Goal: Transaction & Acquisition: Obtain resource

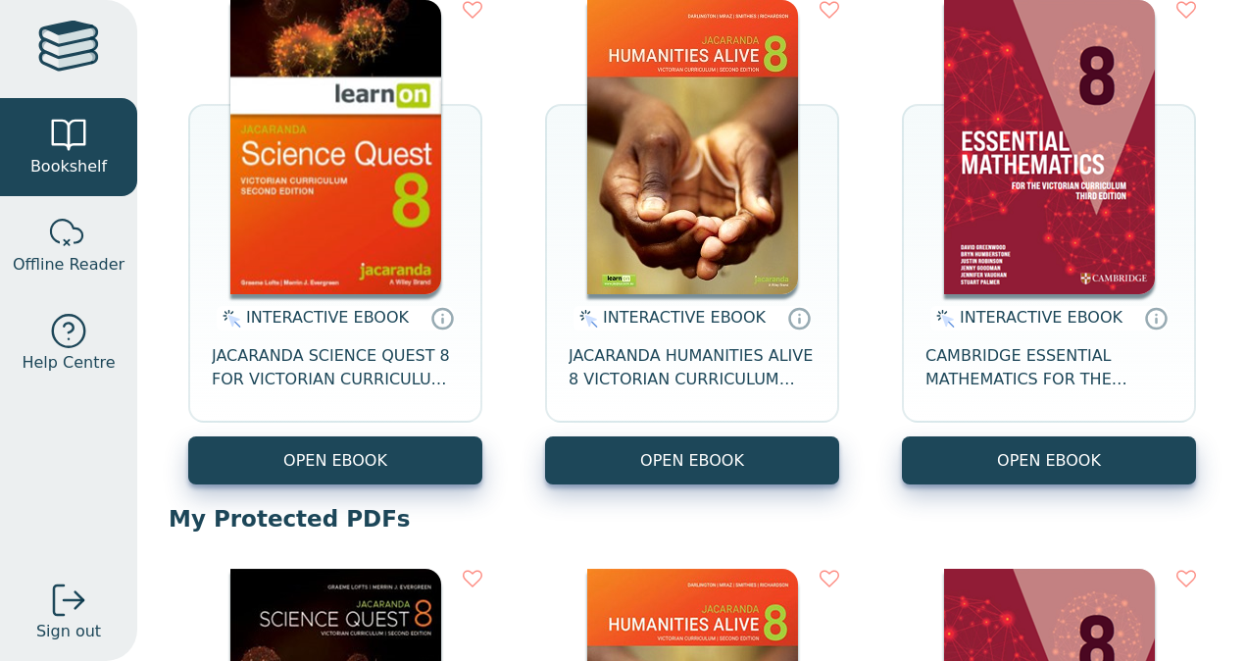
scroll to position [256, 0]
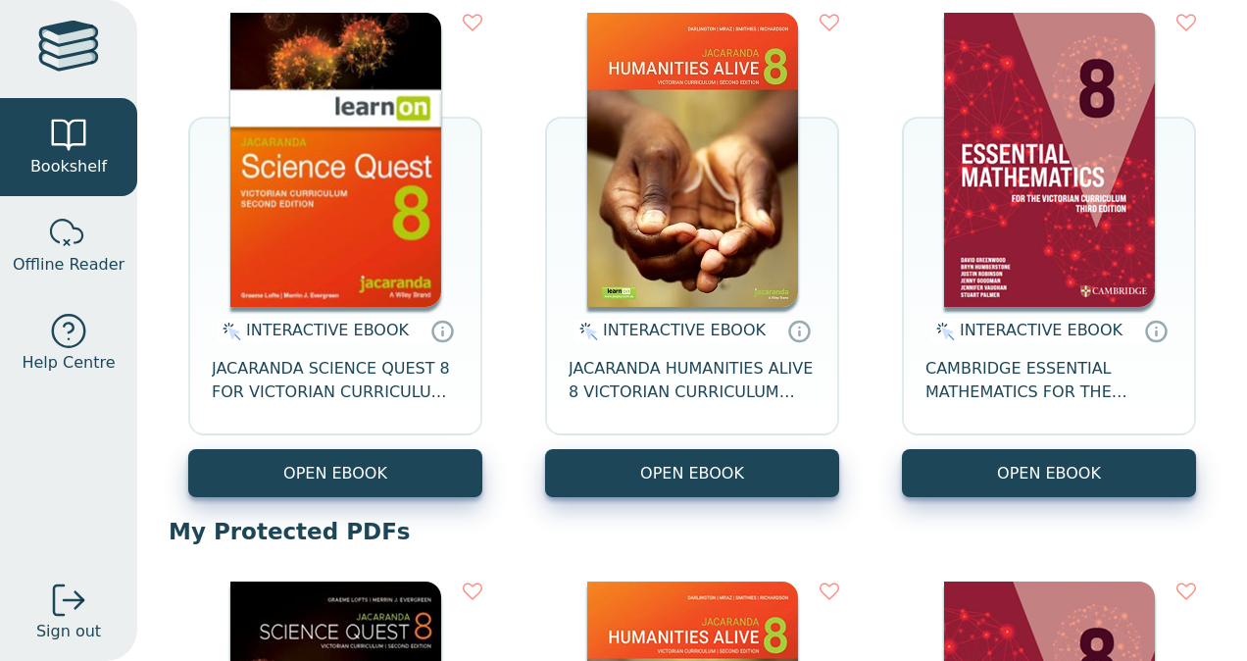
click at [304, 172] on img at bounding box center [335, 160] width 211 height 294
click at [344, 180] on img at bounding box center [335, 160] width 211 height 294
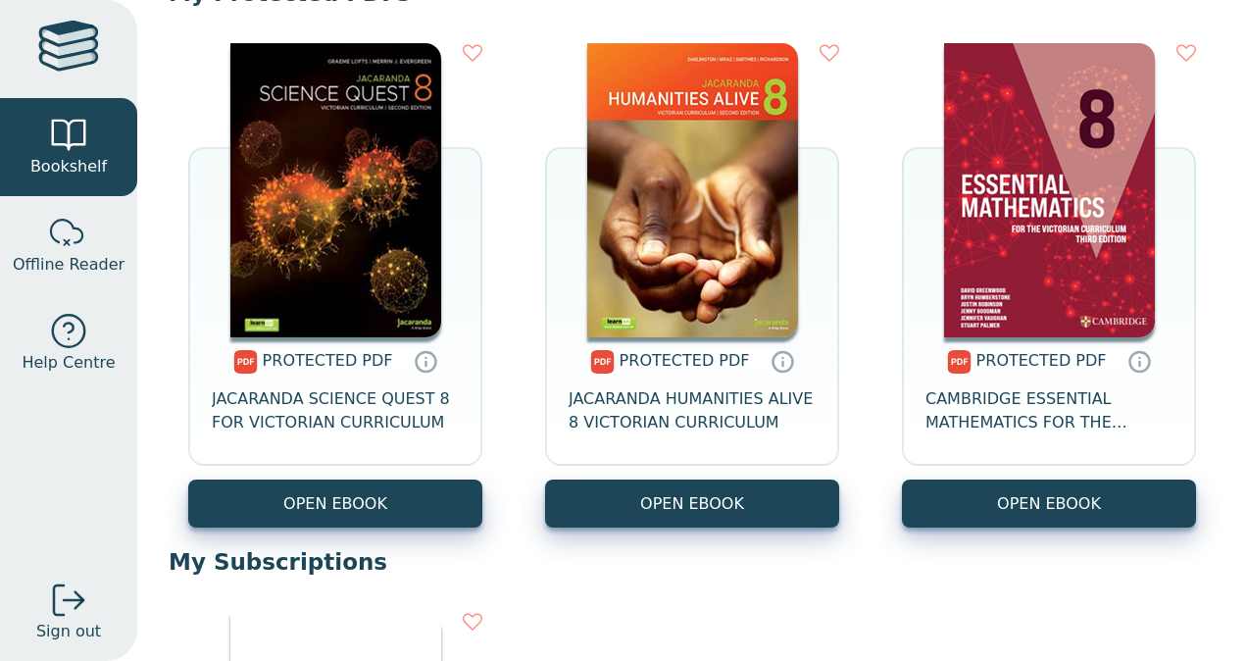
scroll to position [793, 0]
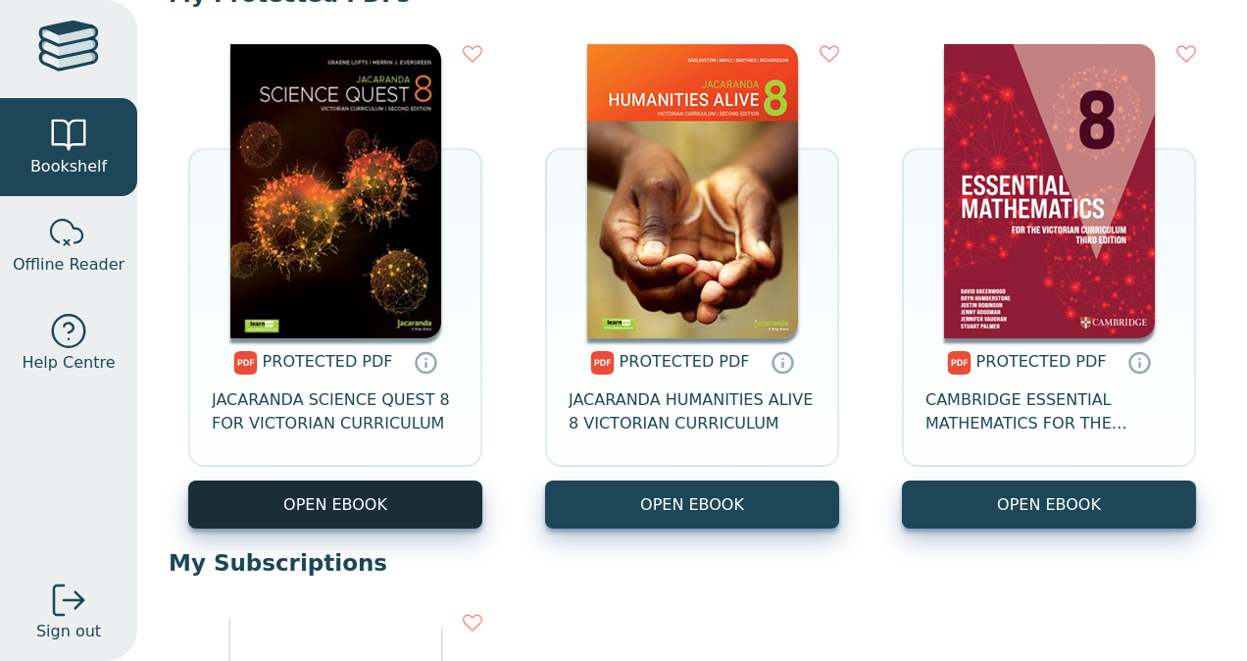
click at [433, 494] on link "OPEN EBOOK" at bounding box center [335, 504] width 294 height 48
